Goal: Task Accomplishment & Management: Use online tool/utility

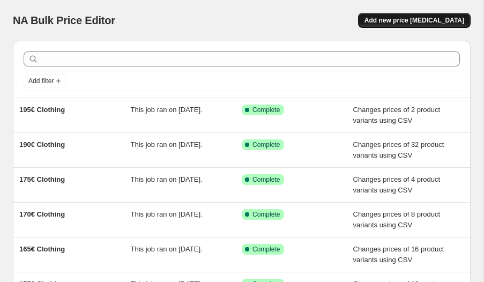
click at [413, 24] on span "Add new price [MEDICAL_DATA]" at bounding box center [415, 20] width 100 height 9
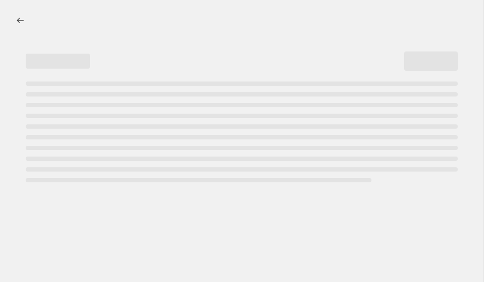
select select "percentage"
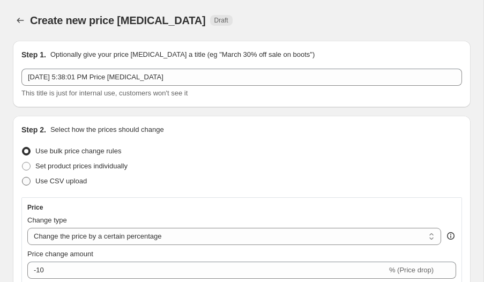
click at [58, 179] on span "Use CSV upload" at bounding box center [60, 181] width 51 height 8
click at [23, 177] on input "Use CSV upload" at bounding box center [22, 177] width 1 height 1
radio input "true"
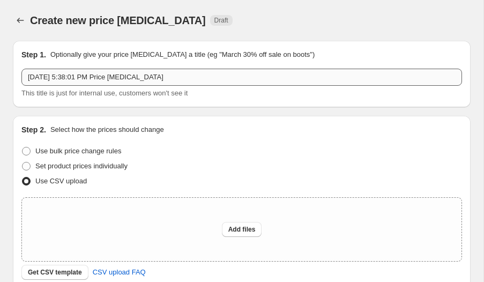
click at [125, 85] on div "[DATE] 5:38:01 PM Price [MEDICAL_DATA] This title is just for internal use, cus…" at bounding box center [241, 84] width 441 height 30
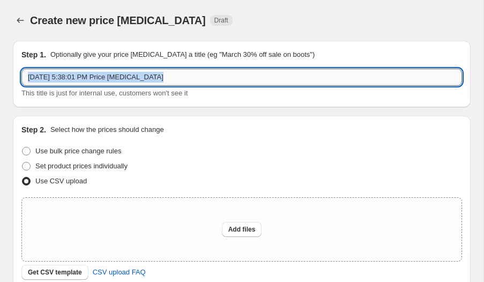
click at [125, 85] on input "[DATE] 5:38:01 PM Price [MEDICAL_DATA]" at bounding box center [241, 77] width 441 height 17
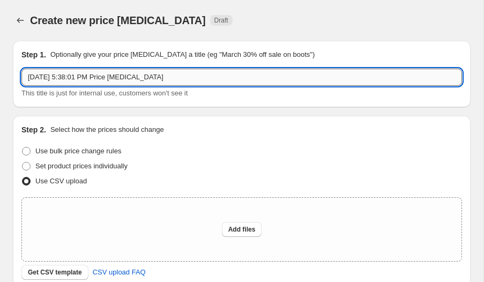
click at [125, 85] on input "[DATE] 5:38:01 PM Price [MEDICAL_DATA]" at bounding box center [241, 77] width 441 height 17
type input "Spain Prices Fix"
click at [245, 226] on span "Add files" at bounding box center [241, 229] width 27 height 9
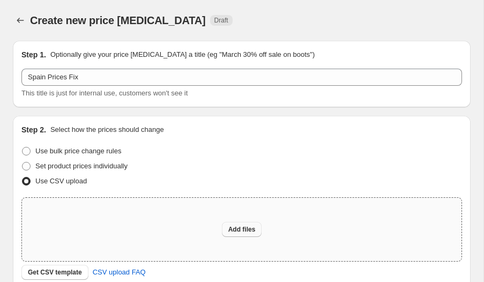
type input "C:\fakepath\Flabelus Spain Price Changes.csv"
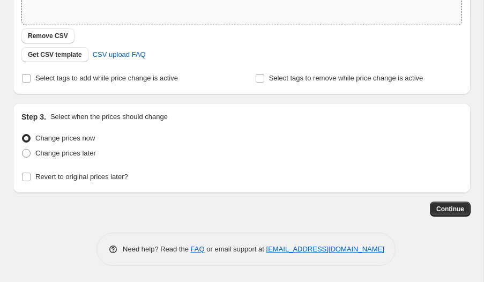
scroll to position [236, 0]
click at [452, 210] on span "Continue" at bounding box center [451, 209] width 28 height 9
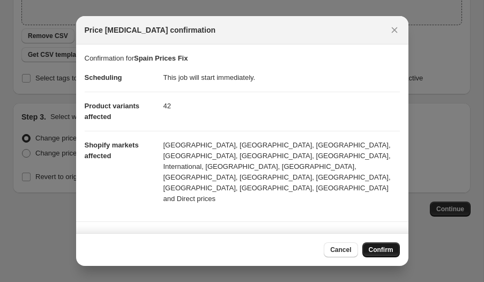
click at [379, 244] on button "Confirm" at bounding box center [382, 249] width 38 height 15
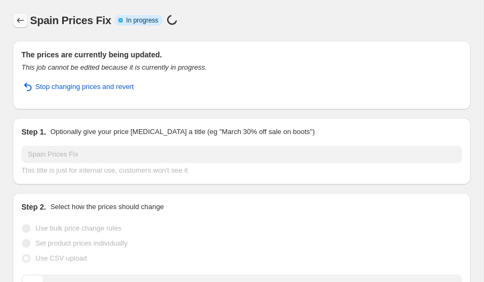
click at [19, 13] on button "Price change jobs" at bounding box center [20, 20] width 15 height 15
